Goal: Task Accomplishment & Management: Manage account settings

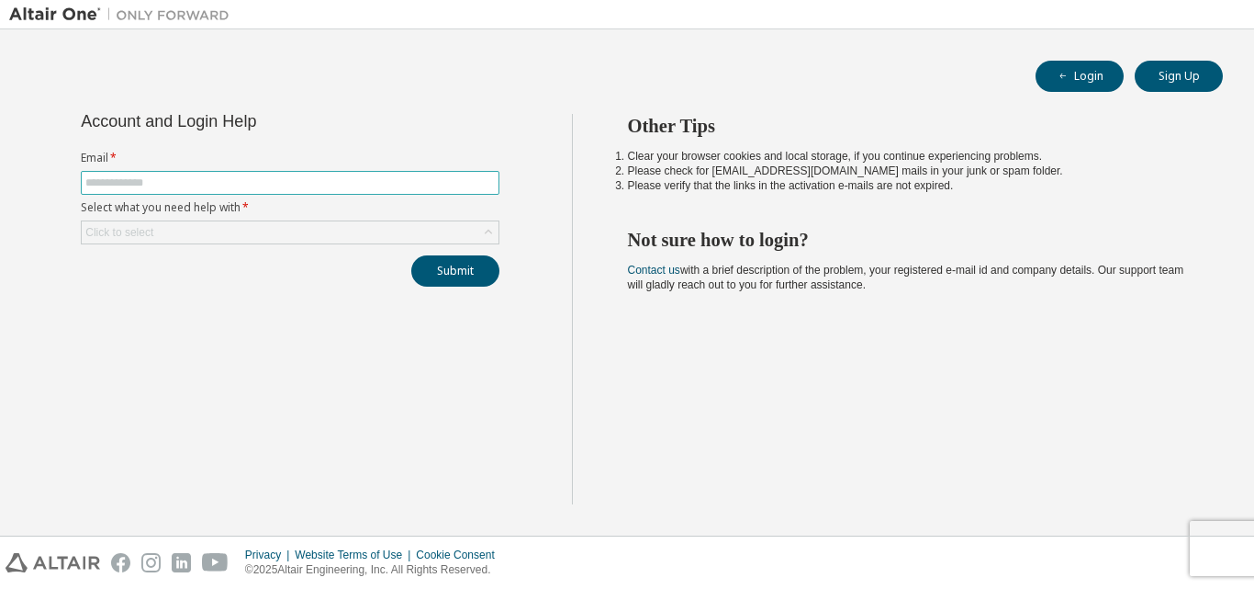
click at [325, 191] on span at bounding box center [290, 183] width 419 height 24
click at [320, 185] on input "text" at bounding box center [290, 182] width 410 height 15
type input "**********"
click at [278, 226] on div "Click to select" at bounding box center [290, 232] width 417 height 22
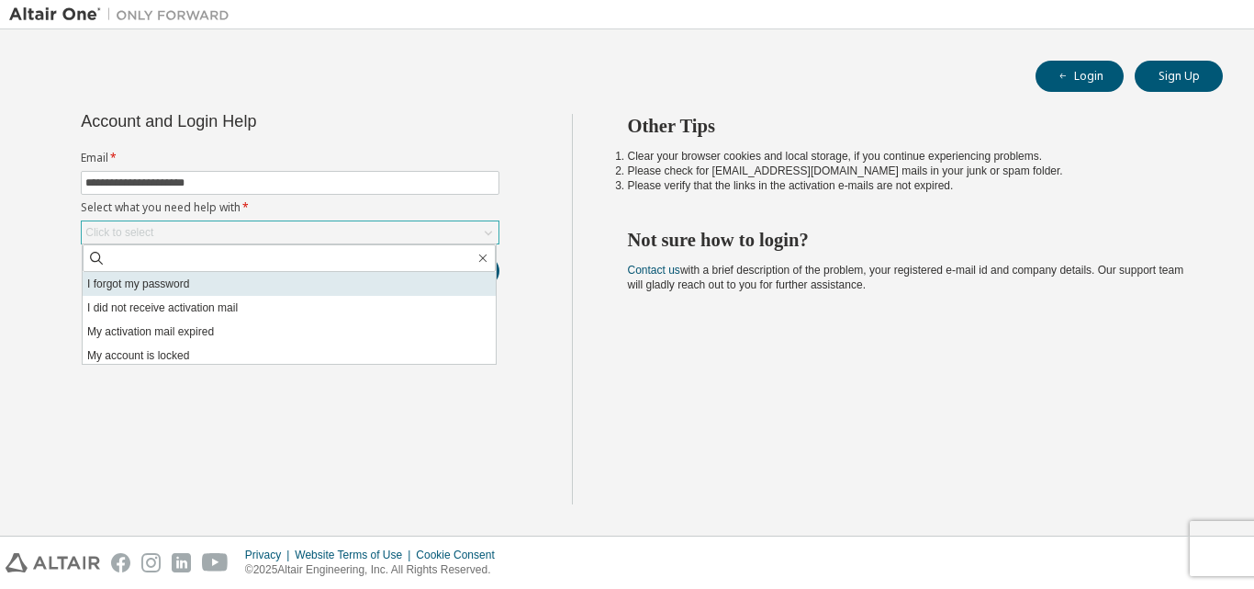
click at [252, 283] on li "I forgot my password" at bounding box center [289, 284] width 413 height 24
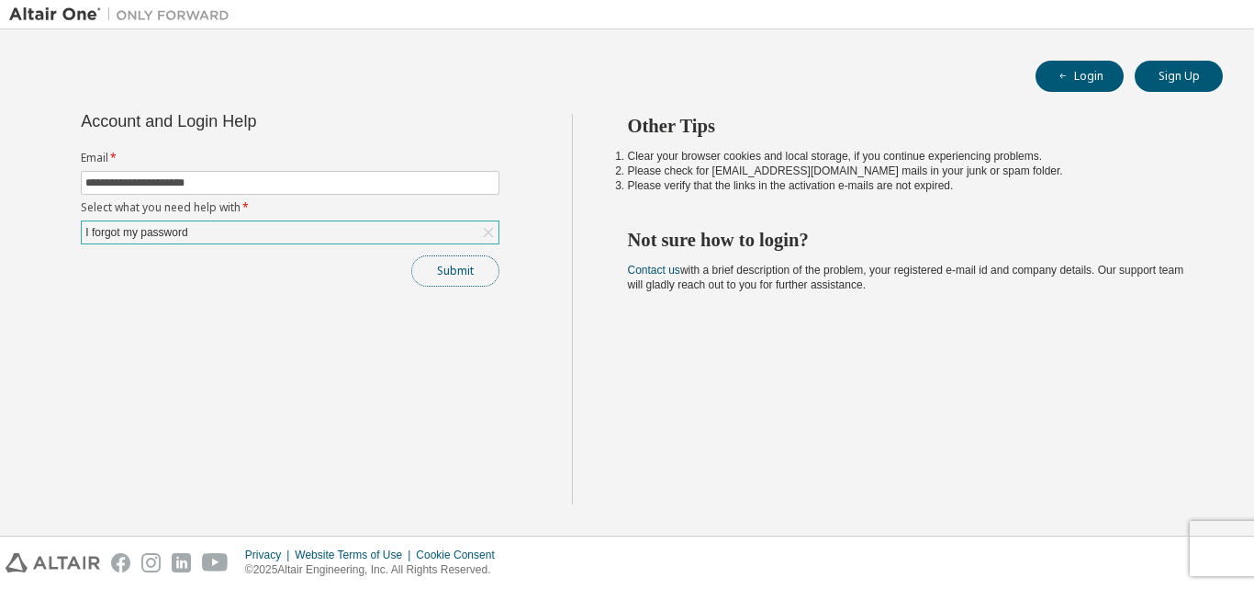
click at [433, 272] on button "Submit" at bounding box center [455, 270] width 88 height 31
